Goal: Navigation & Orientation: Find specific page/section

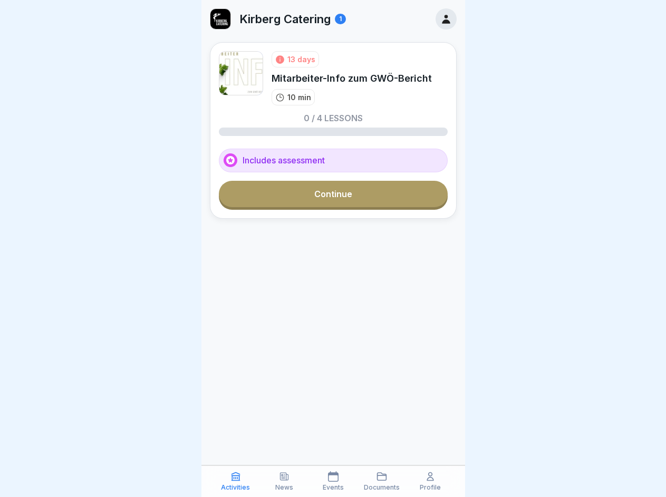
click at [236, 481] on icon at bounding box center [235, 476] width 11 height 11
click at [284, 481] on icon at bounding box center [284, 476] width 11 height 11
click at [333, 481] on icon at bounding box center [333, 476] width 11 height 11
click at [382, 481] on icon at bounding box center [382, 476] width 11 height 11
click at [430, 481] on icon at bounding box center [430, 476] width 11 height 11
